Goal: Task Accomplishment & Management: Use online tool/utility

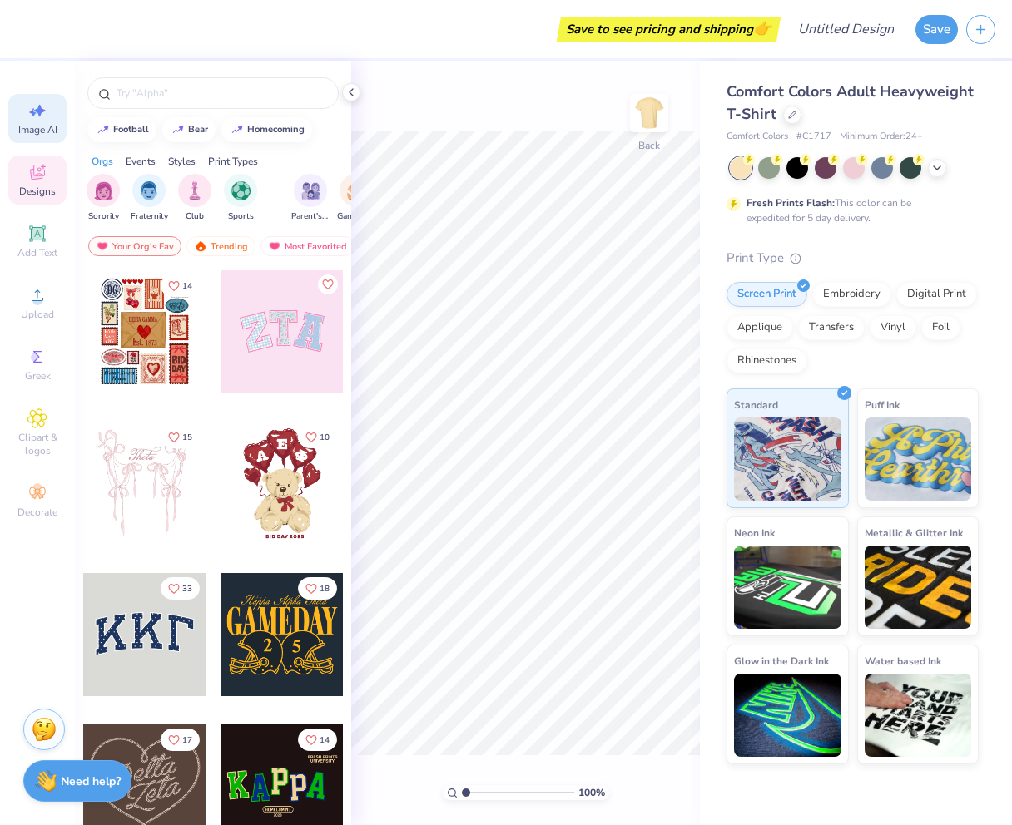
click at [49, 110] on div "Image AI" at bounding box center [37, 118] width 58 height 49
select select "4"
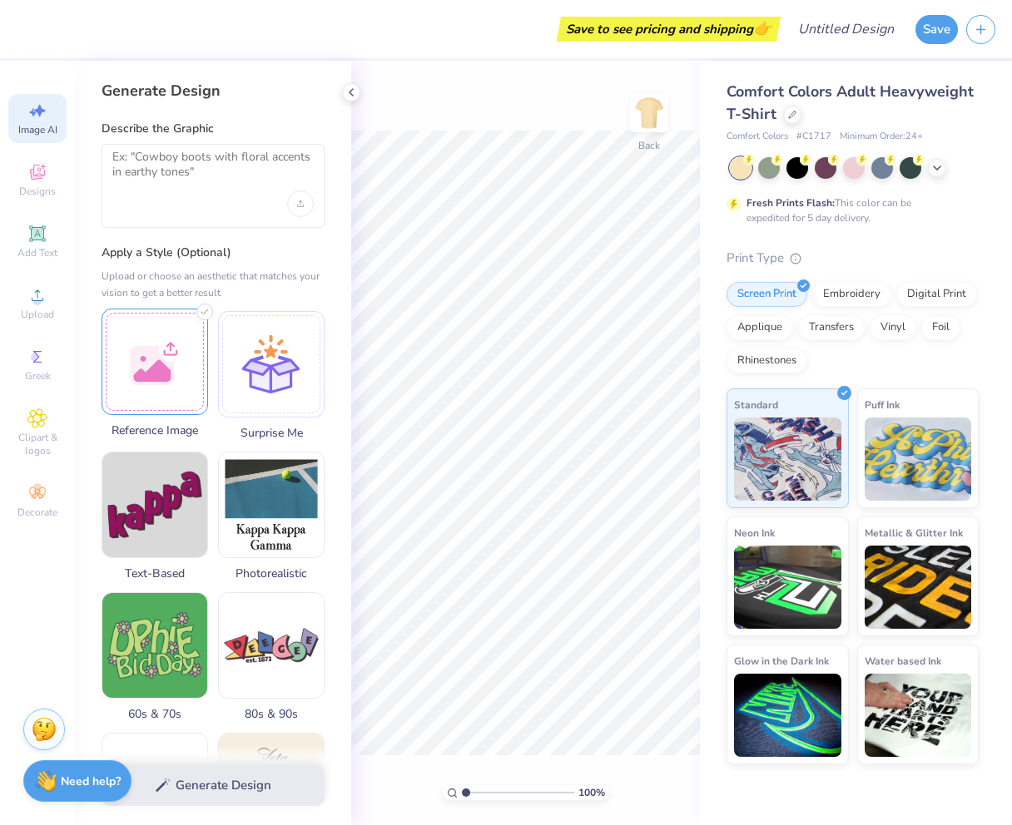
click at [154, 329] on div at bounding box center [155, 362] width 106 height 106
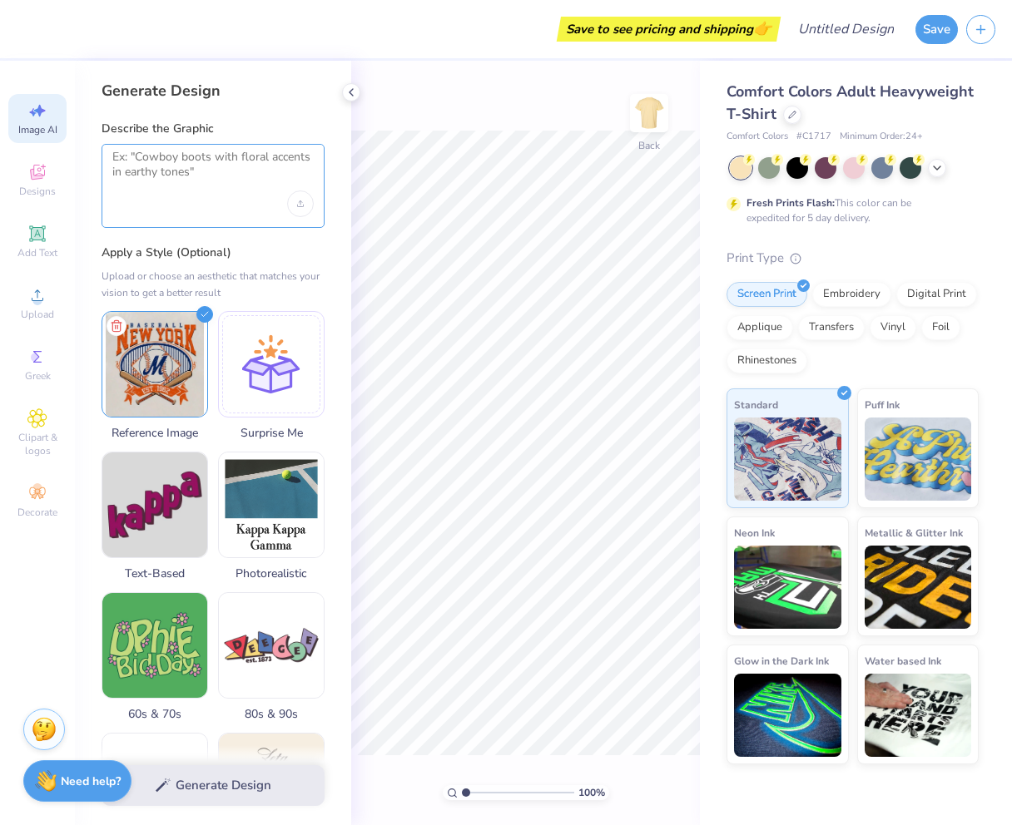
click at [199, 183] on textarea at bounding box center [212, 171] width 201 height 42
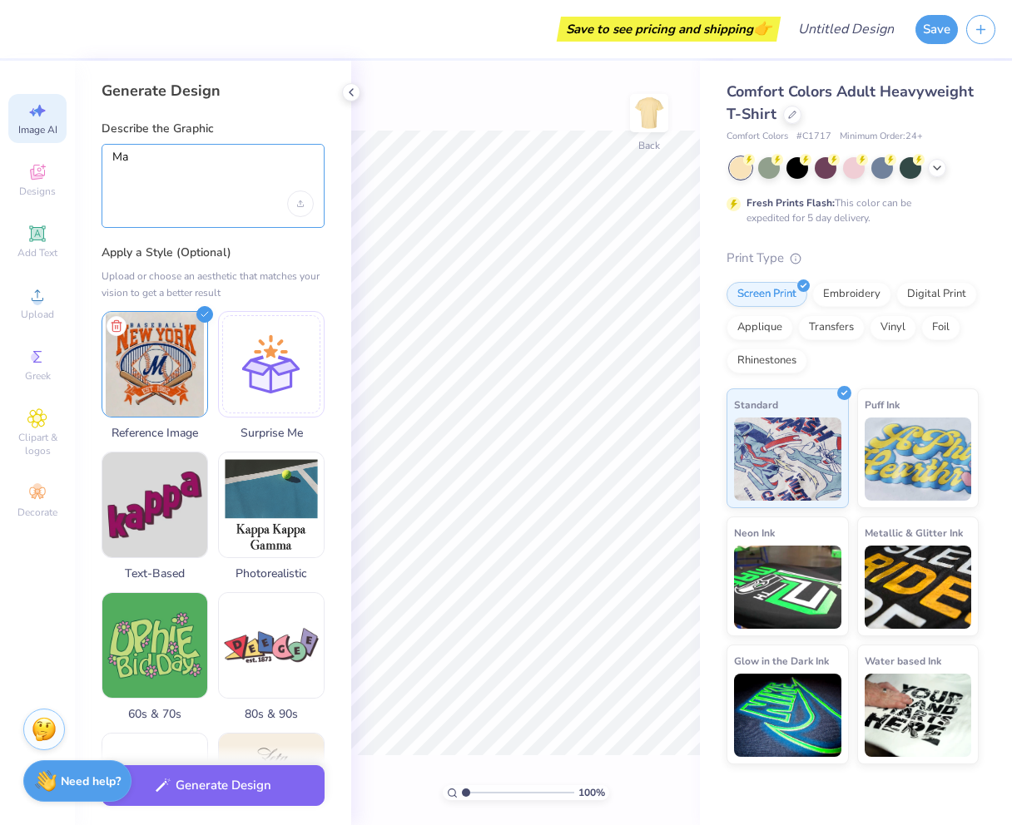
type textarea "M"
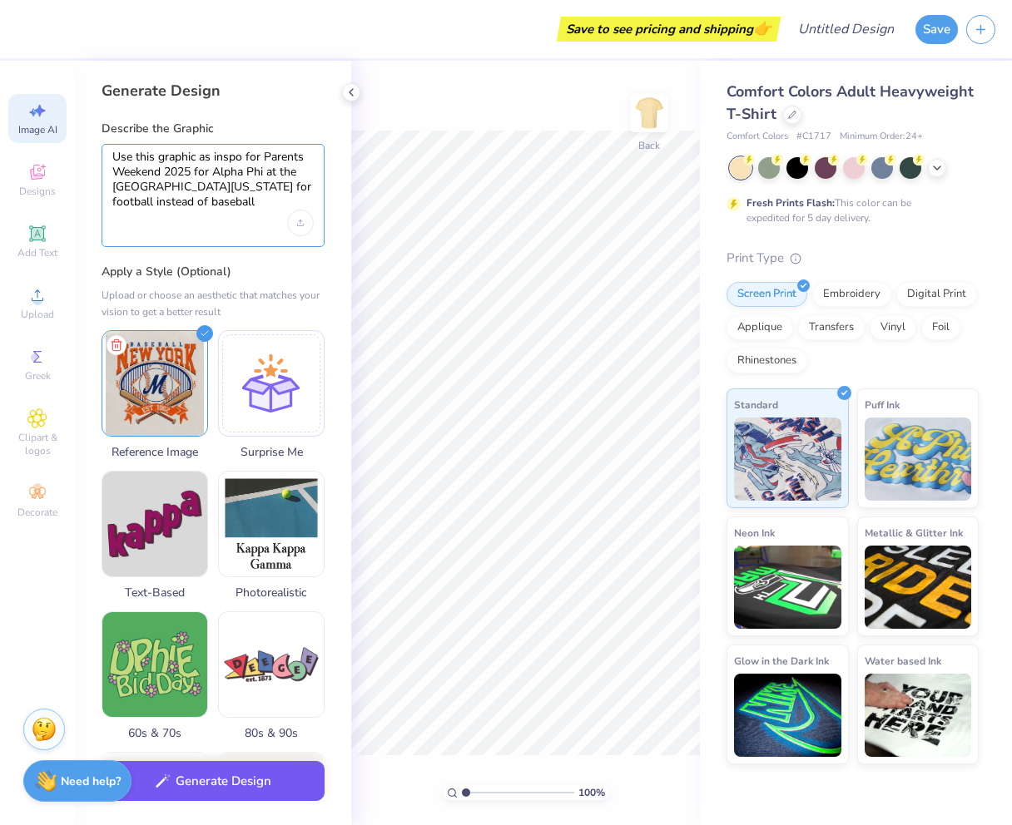
type textarea "Use this graphic as inspo for Parents Weekend 2025 for Alpha Phi at the Univers…"
click at [203, 790] on button "Generate Design" at bounding box center [213, 781] width 223 height 41
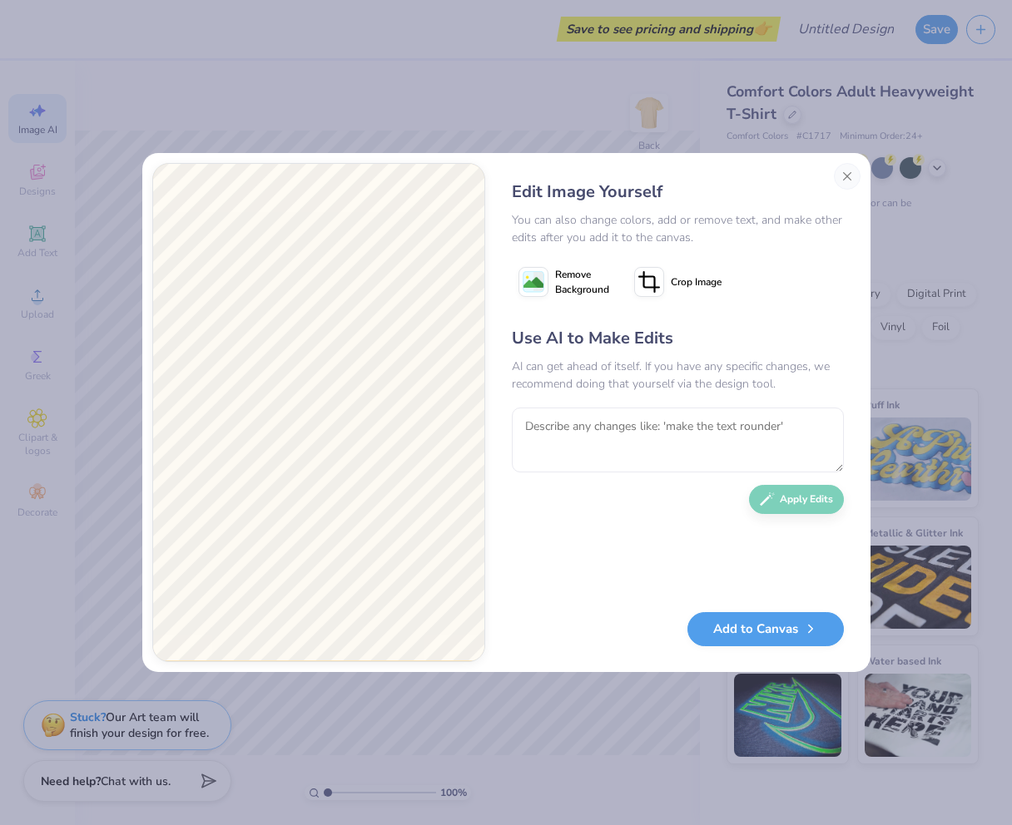
click at [524, 278] on image at bounding box center [533, 283] width 20 height 20
click at [618, 448] on textarea at bounding box center [678, 440] width 332 height 65
type textarea "make it maize and navy blue - umich colors"
click at [787, 493] on button "Apply Edits" at bounding box center [796, 495] width 95 height 29
click at [735, 611] on button "Add to Canvas" at bounding box center [765, 625] width 156 height 34
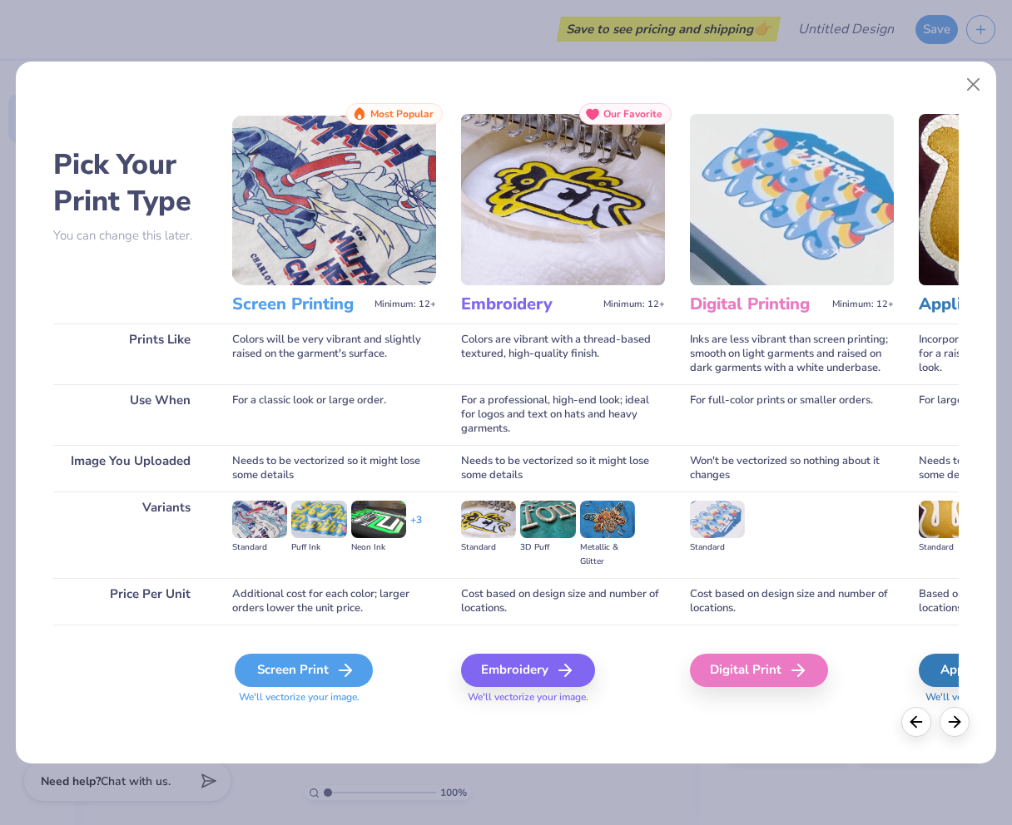
click at [289, 666] on div "Screen Print" at bounding box center [304, 670] width 138 height 33
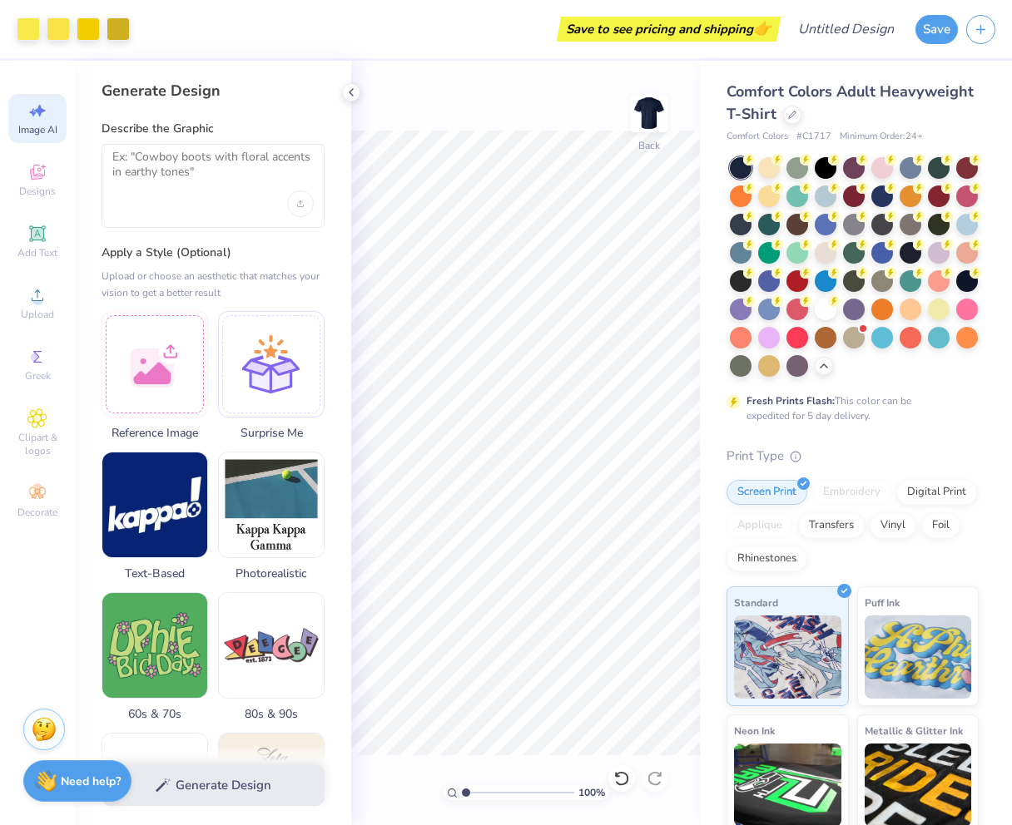
select select "4"
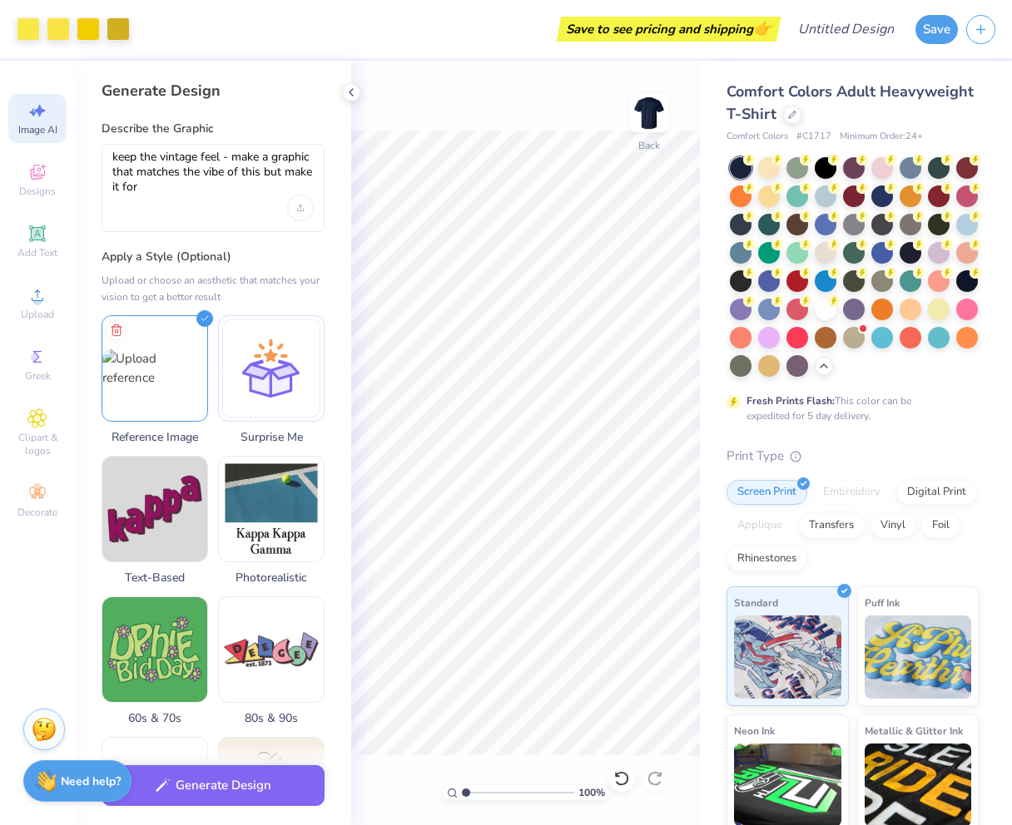
select select "4"
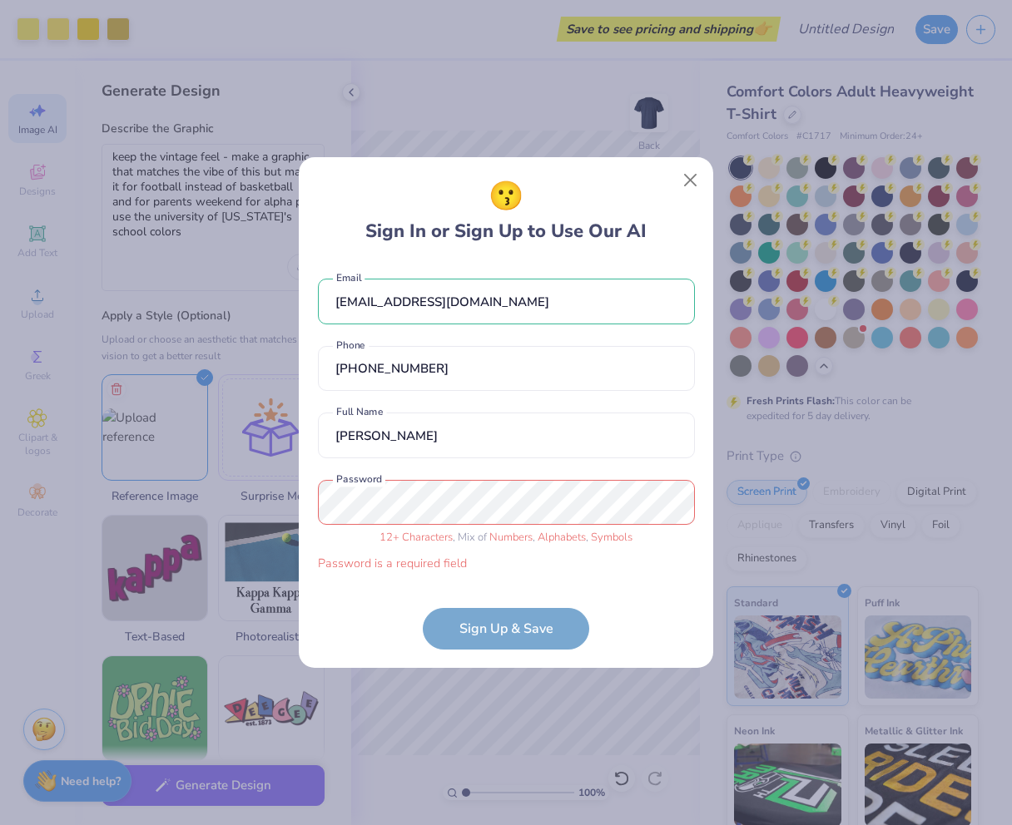
select select "4"
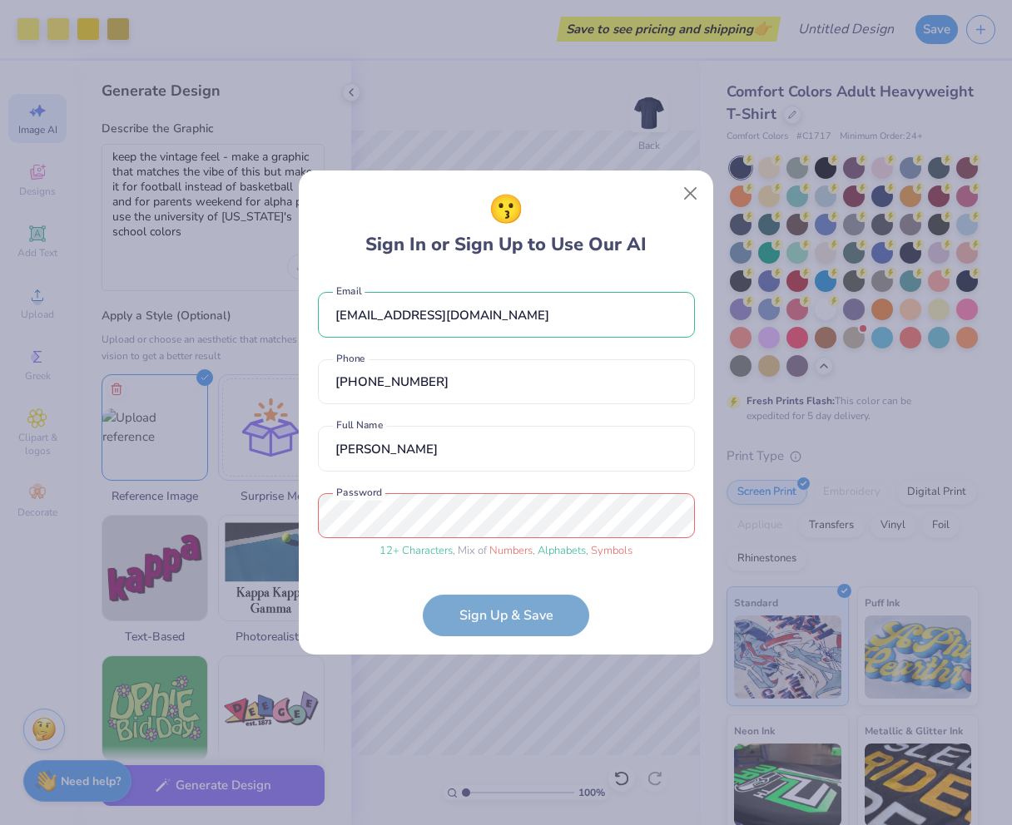
select select "4"
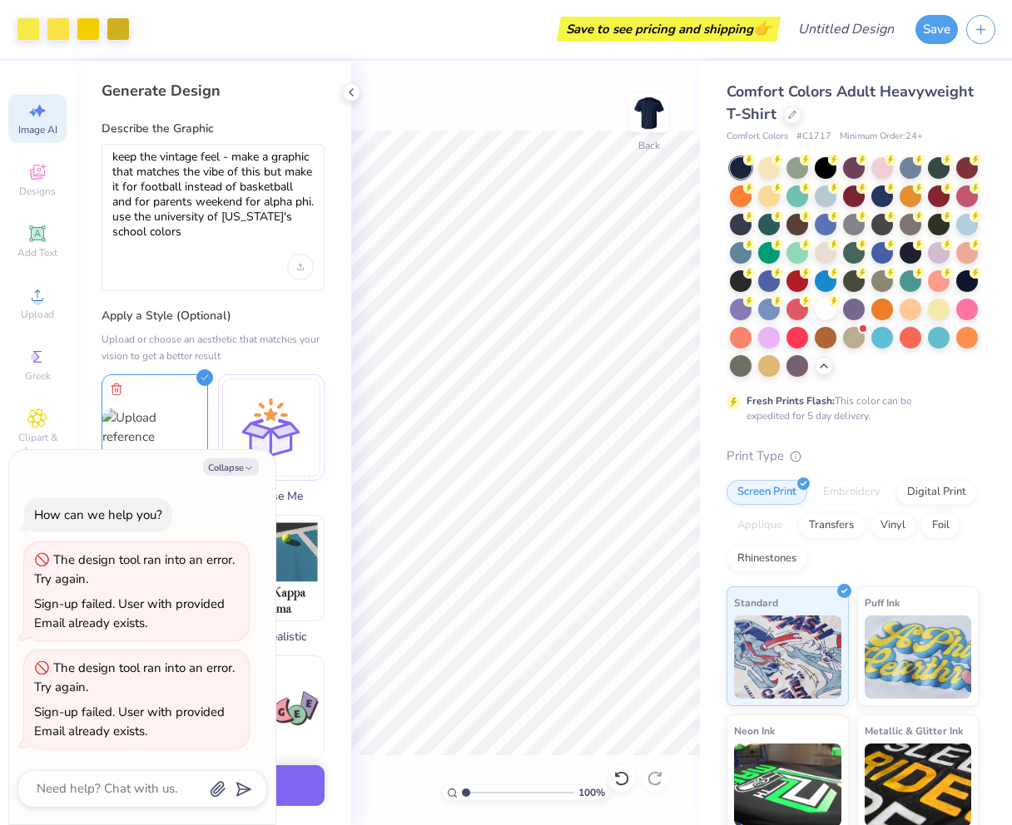
select select "4"
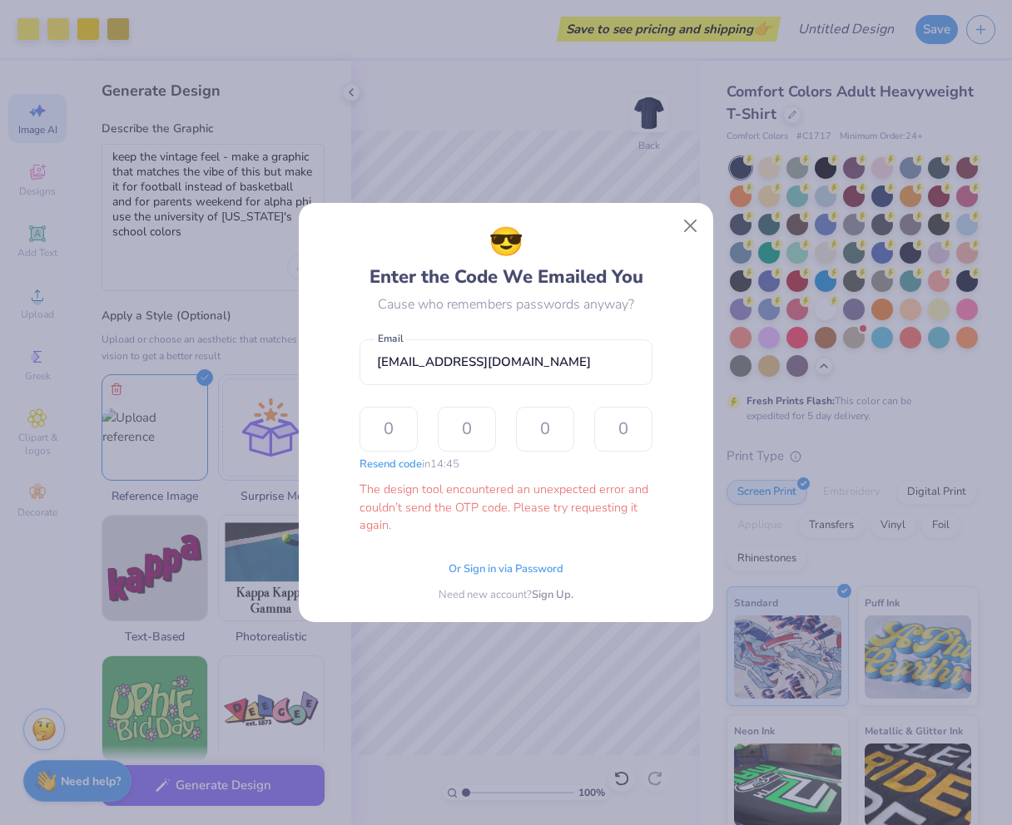
select select "4"
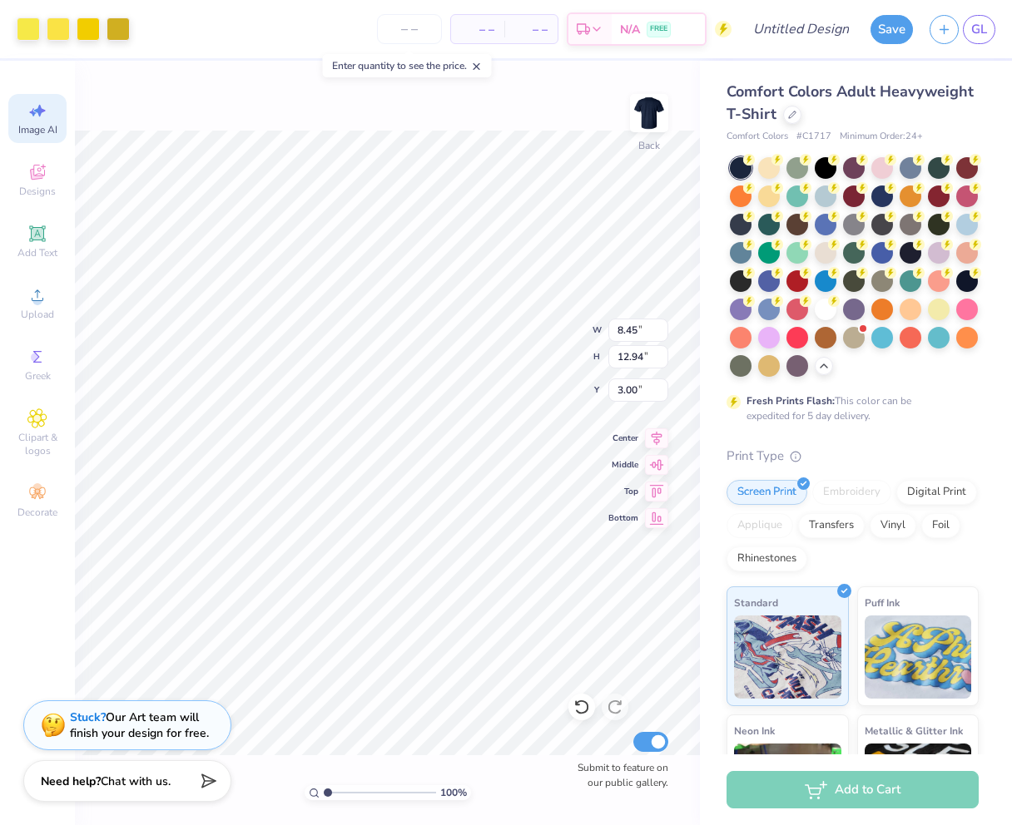
select select "4"
